Goal: Information Seeking & Learning: Check status

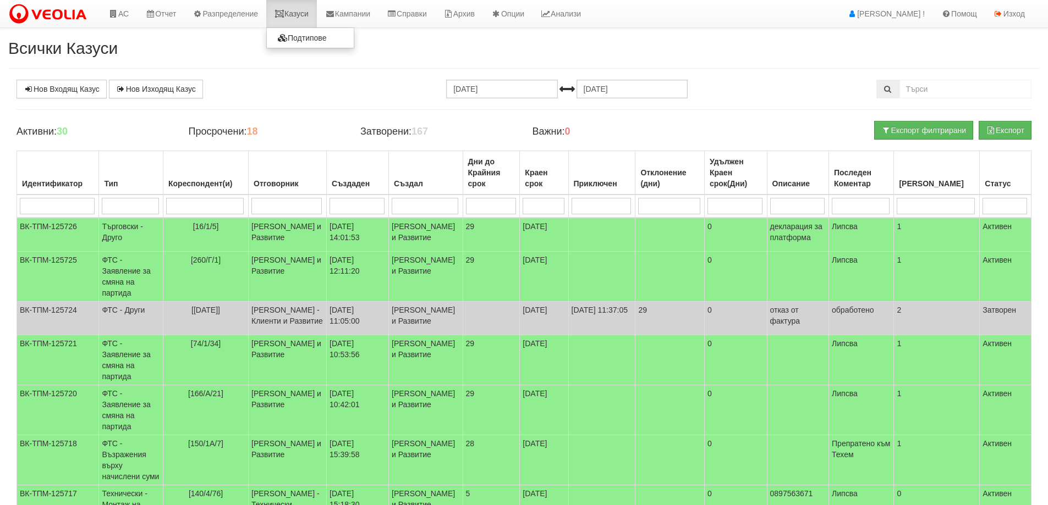
click at [306, 14] on link "Казуси" at bounding box center [291, 13] width 51 height 27
click at [303, 13] on link "Казуси" at bounding box center [291, 13] width 51 height 27
click at [288, 20] on link "Казуси" at bounding box center [291, 13] width 51 height 27
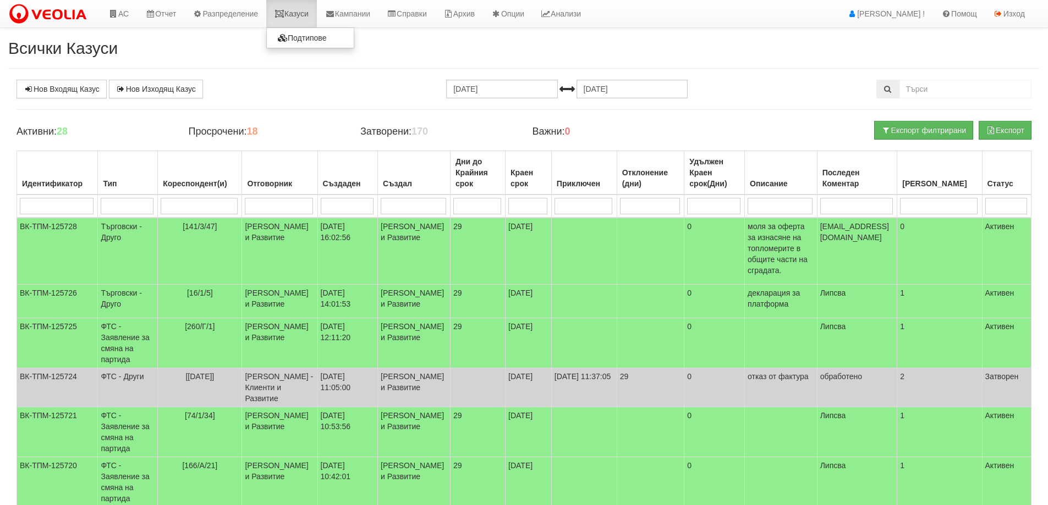
click at [299, 13] on link "Казуси" at bounding box center [291, 13] width 51 height 27
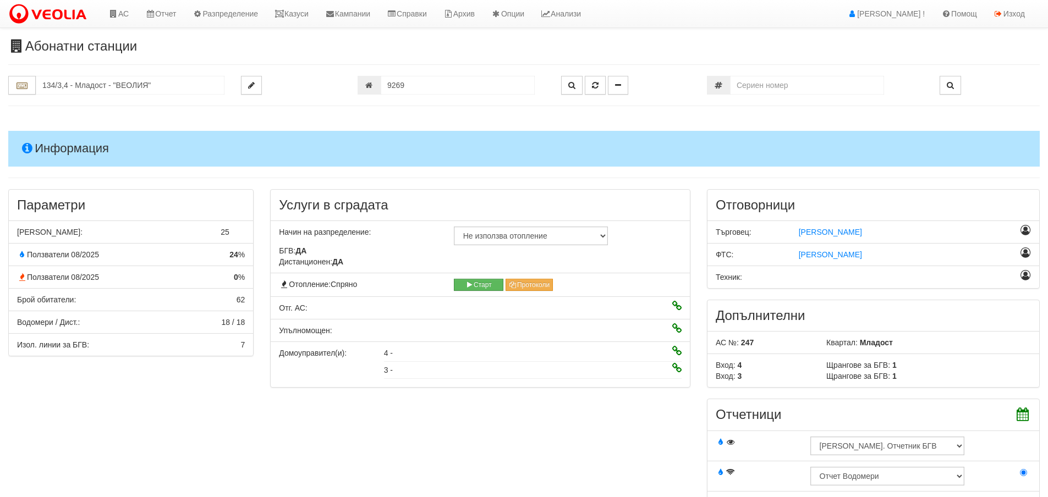
scroll to position [825, 0]
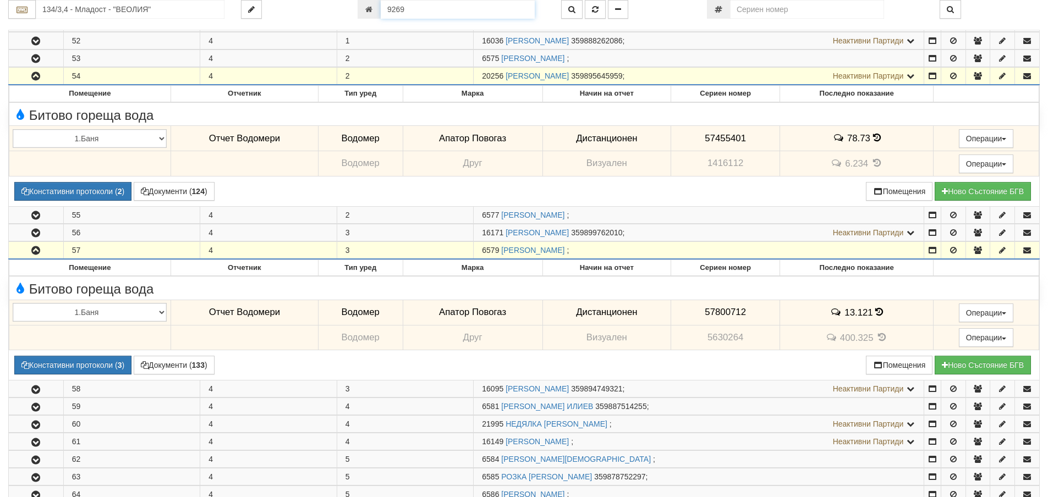
click at [404, 13] on input "9269" at bounding box center [458, 9] width 154 height 19
type input "25705"
type input "138/2 - "ТЕХЕМ СЪРВИСИС" ЕООД"
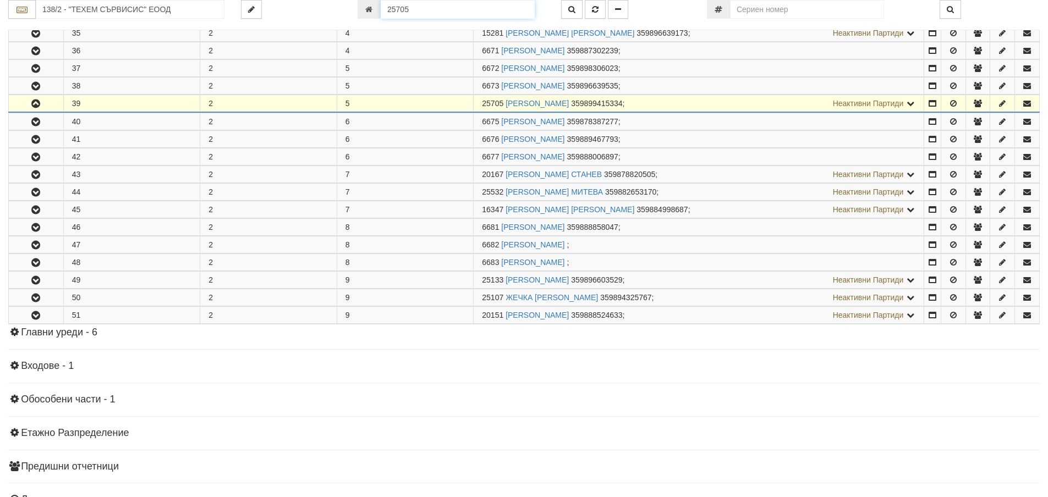
scroll to position [464, 0]
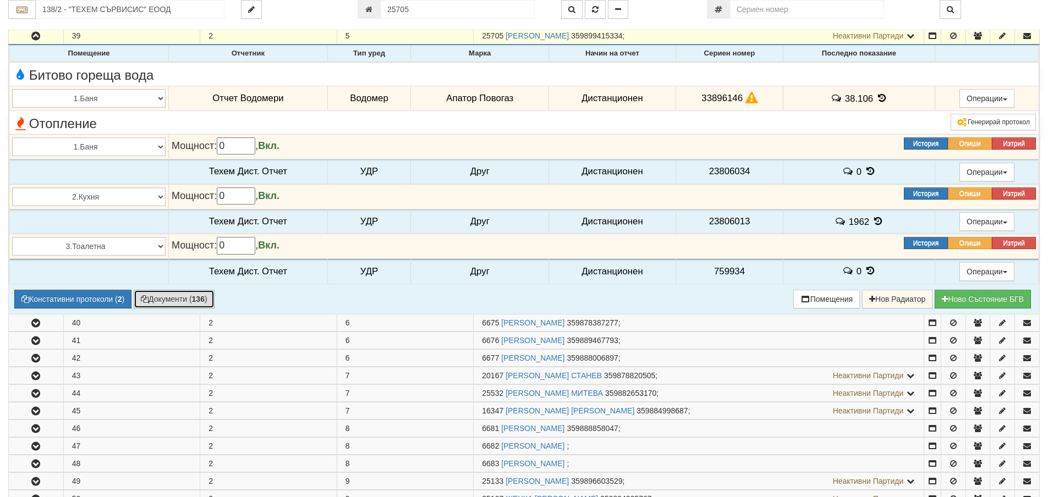
click at [189, 304] on button "Документи ( 136 )" at bounding box center [174, 299] width 81 height 19
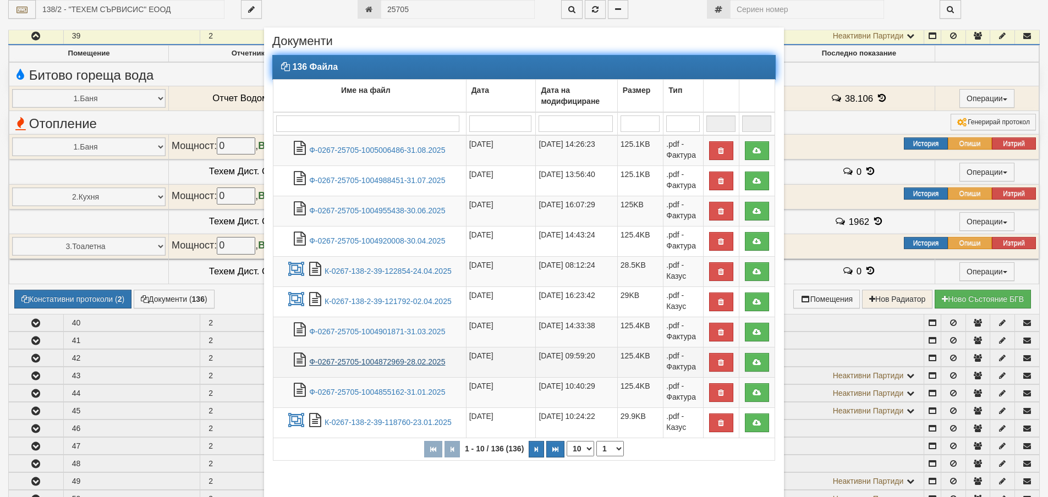
click at [405, 364] on link "Ф-0267-25705-1004872969-28.02.2025" at bounding box center [377, 361] width 136 height 9
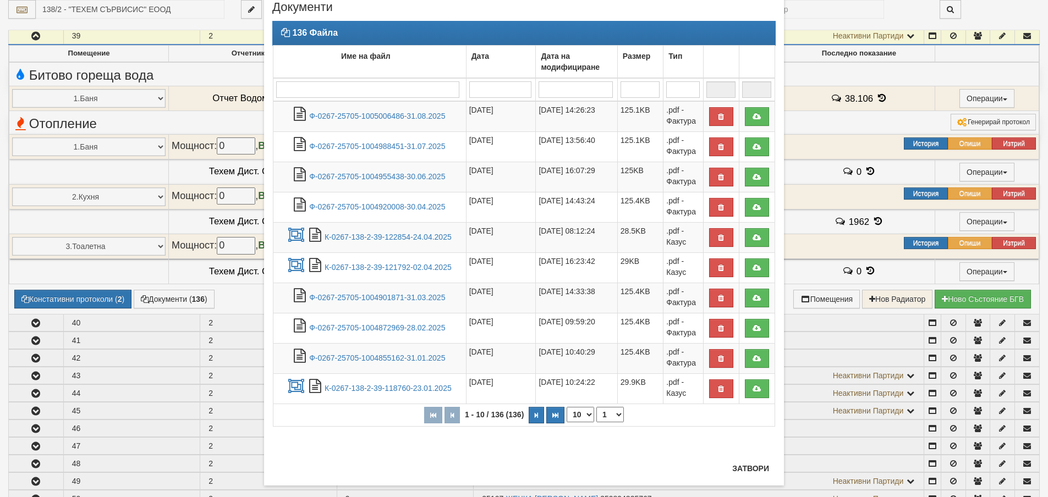
scroll to position [50, 0]
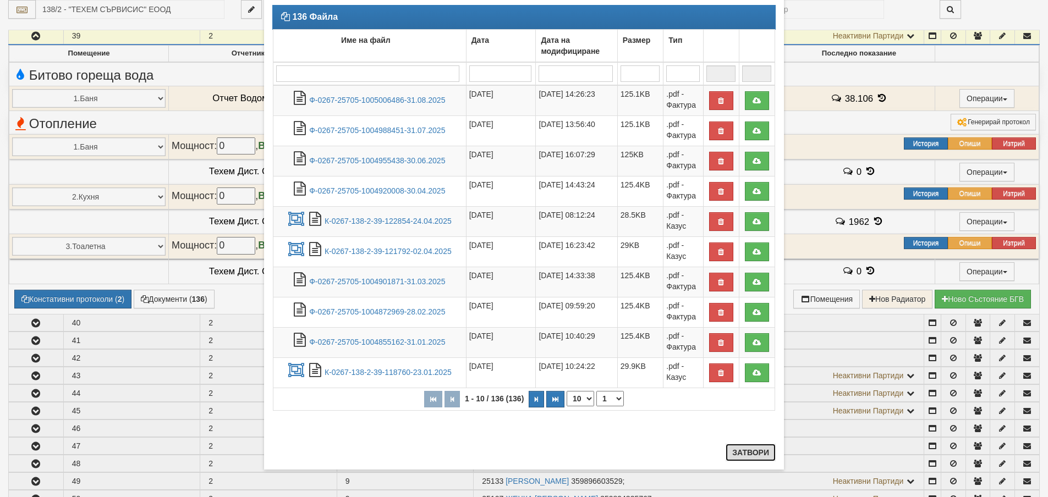
click at [760, 452] on button "Затвори" at bounding box center [750, 453] width 50 height 18
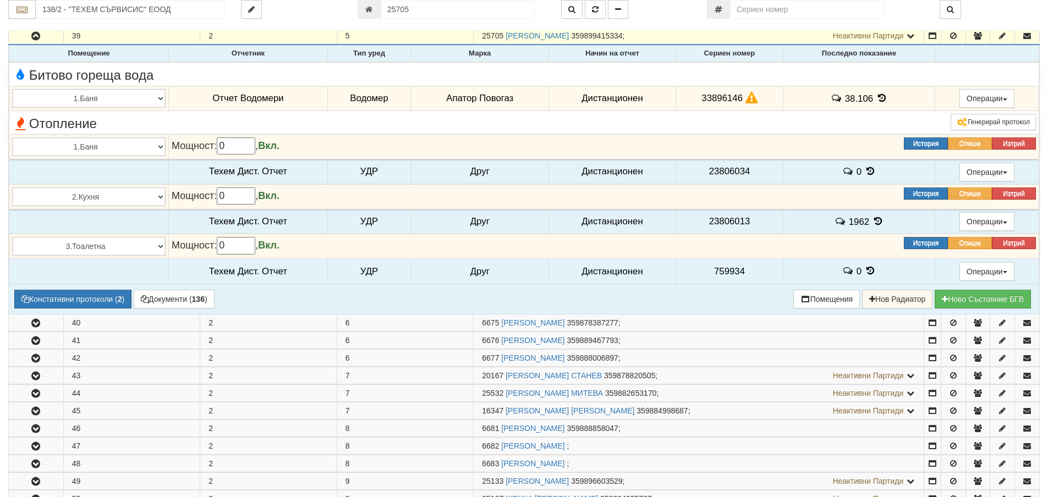
click at [870, 271] on icon at bounding box center [870, 270] width 12 height 9
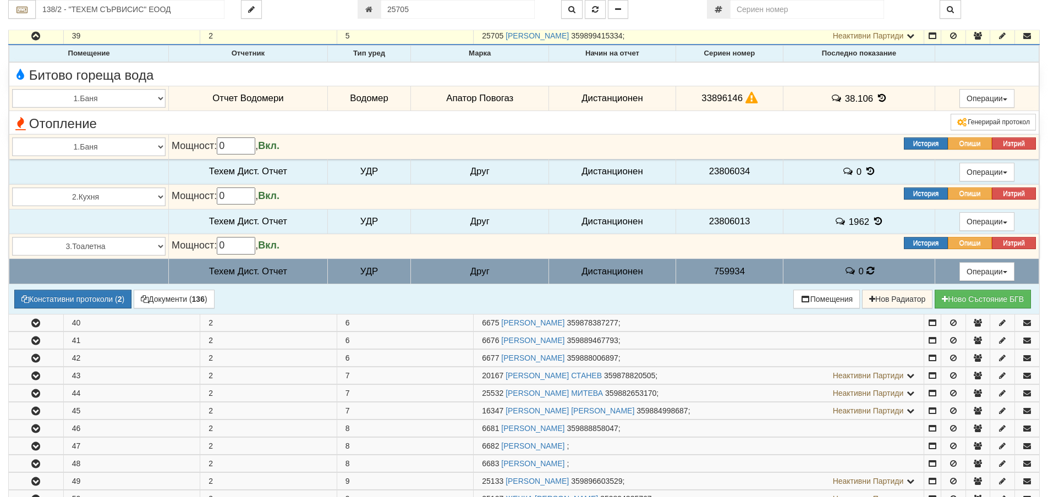
click at [875, 222] on icon at bounding box center [878, 221] width 12 height 9
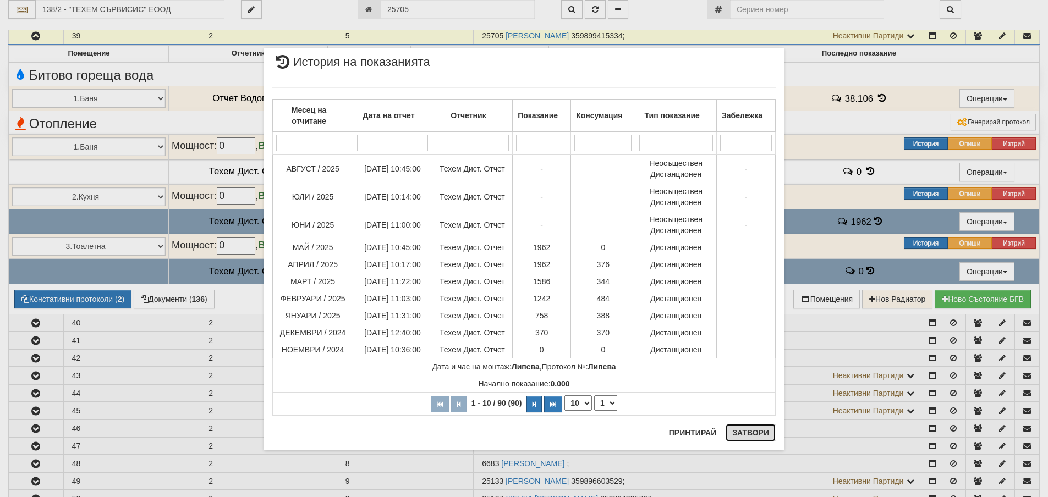
click at [752, 437] on button "Затвори" at bounding box center [750, 433] width 50 height 18
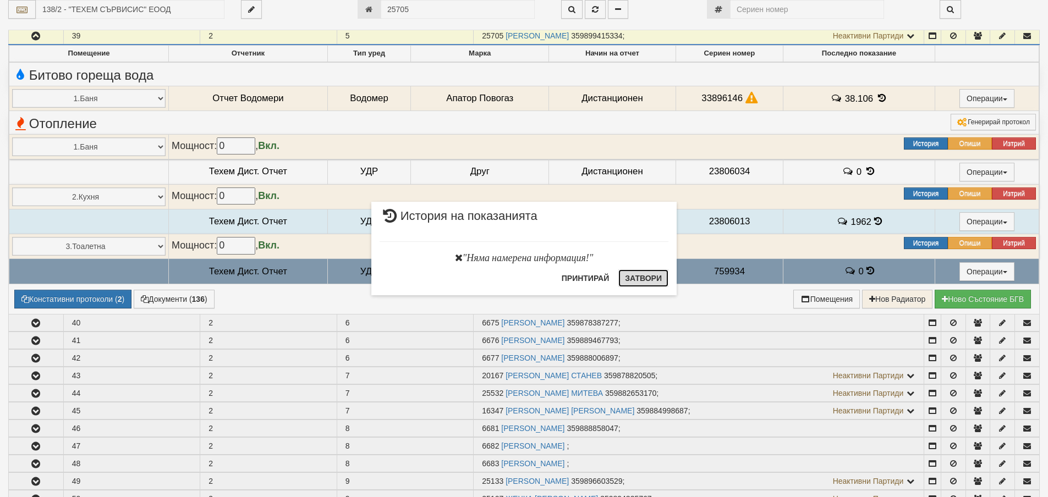
click at [647, 280] on button "Затвори" at bounding box center [643, 278] width 50 height 18
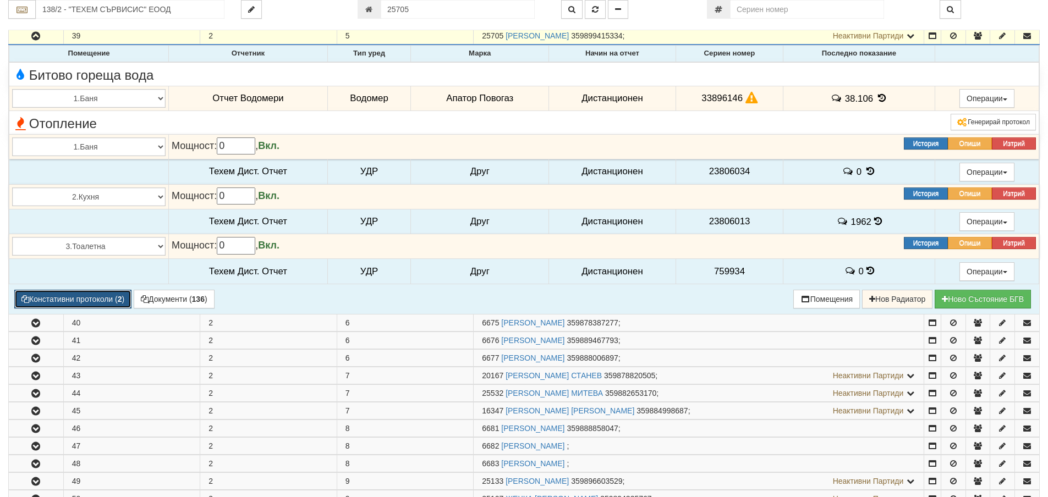
click at [76, 301] on button "Констативни протоколи ( 2 )" at bounding box center [72, 299] width 117 height 19
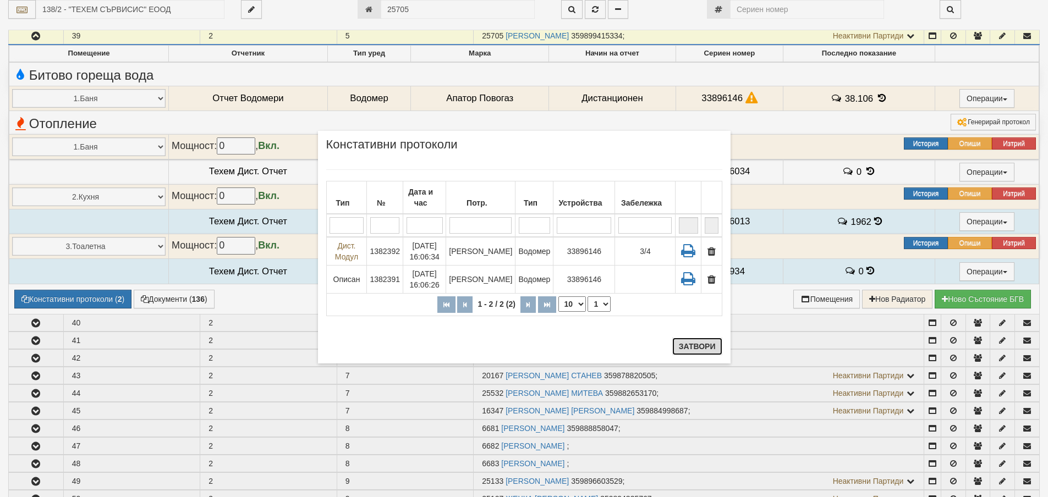
click at [697, 345] on button "Затвори" at bounding box center [697, 347] width 50 height 18
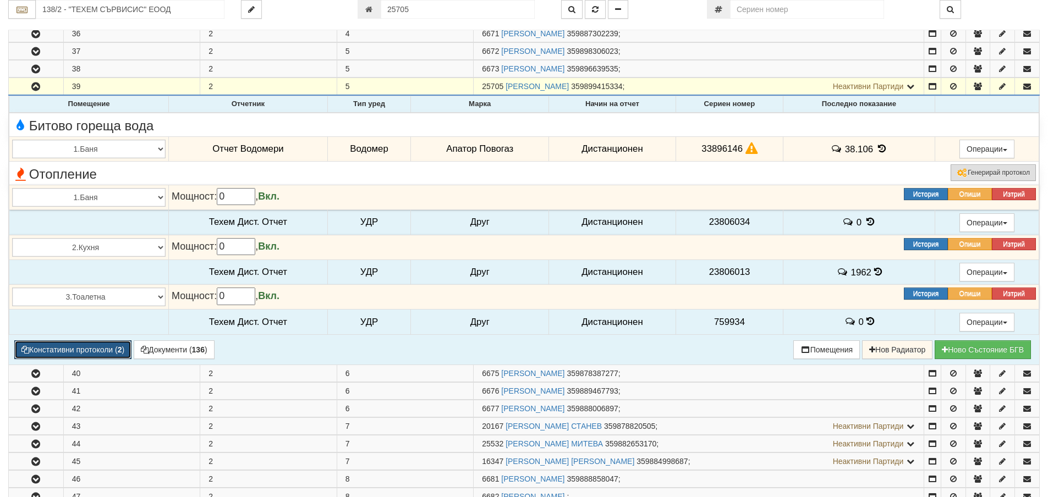
scroll to position [354, 0]
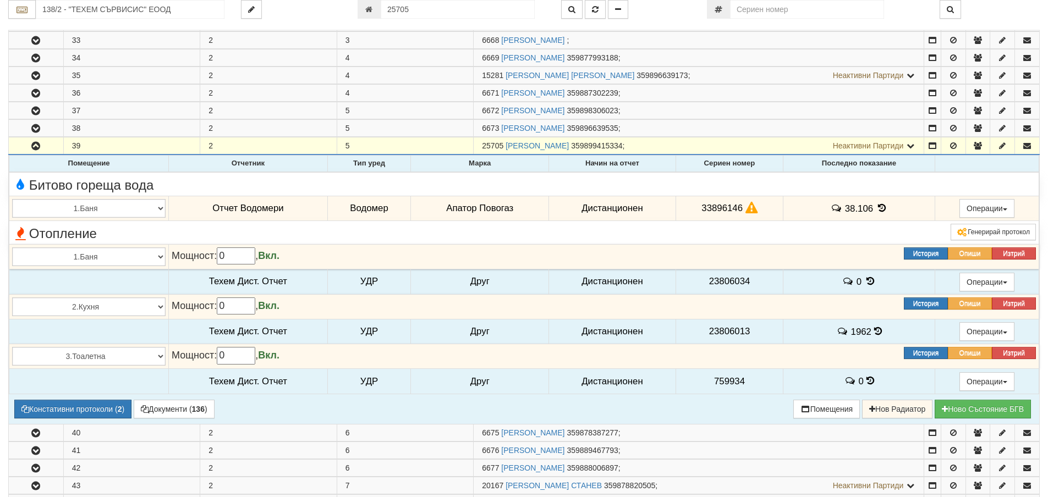
click at [882, 210] on icon at bounding box center [882, 207] width 12 height 9
